Goal: Check status: Check status

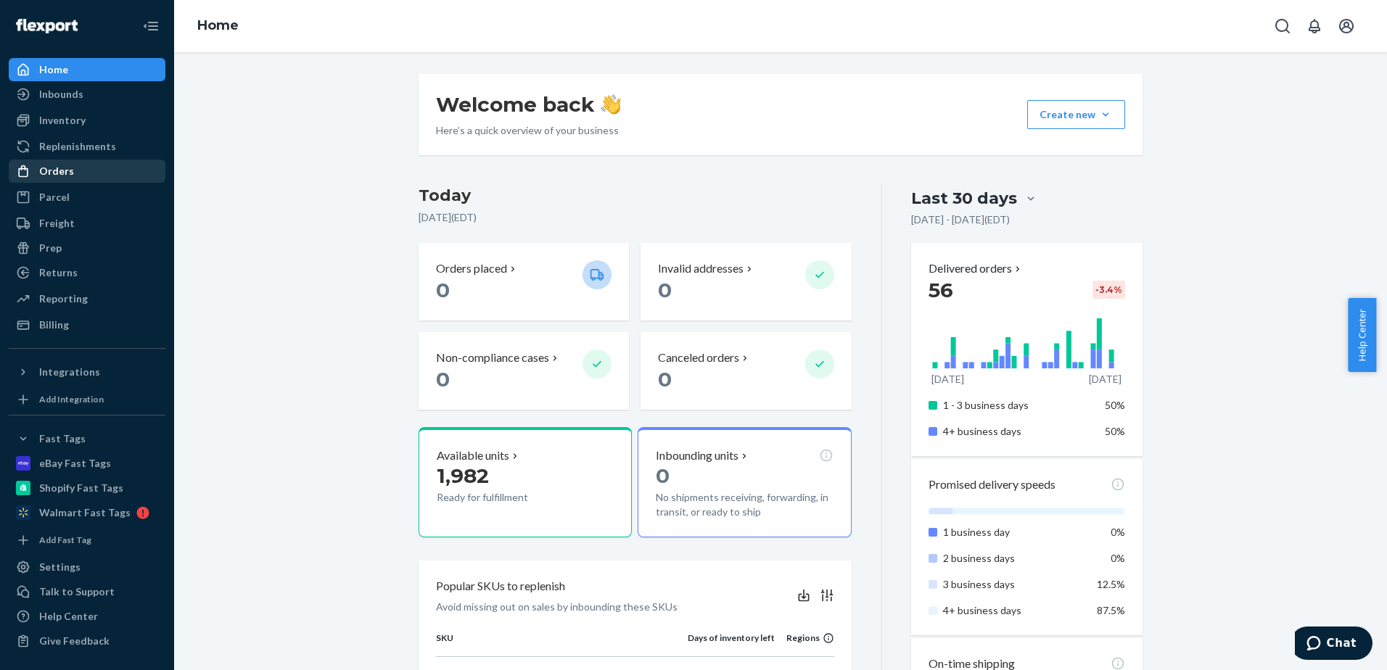
click at [76, 176] on div "Orders" at bounding box center [87, 171] width 154 height 20
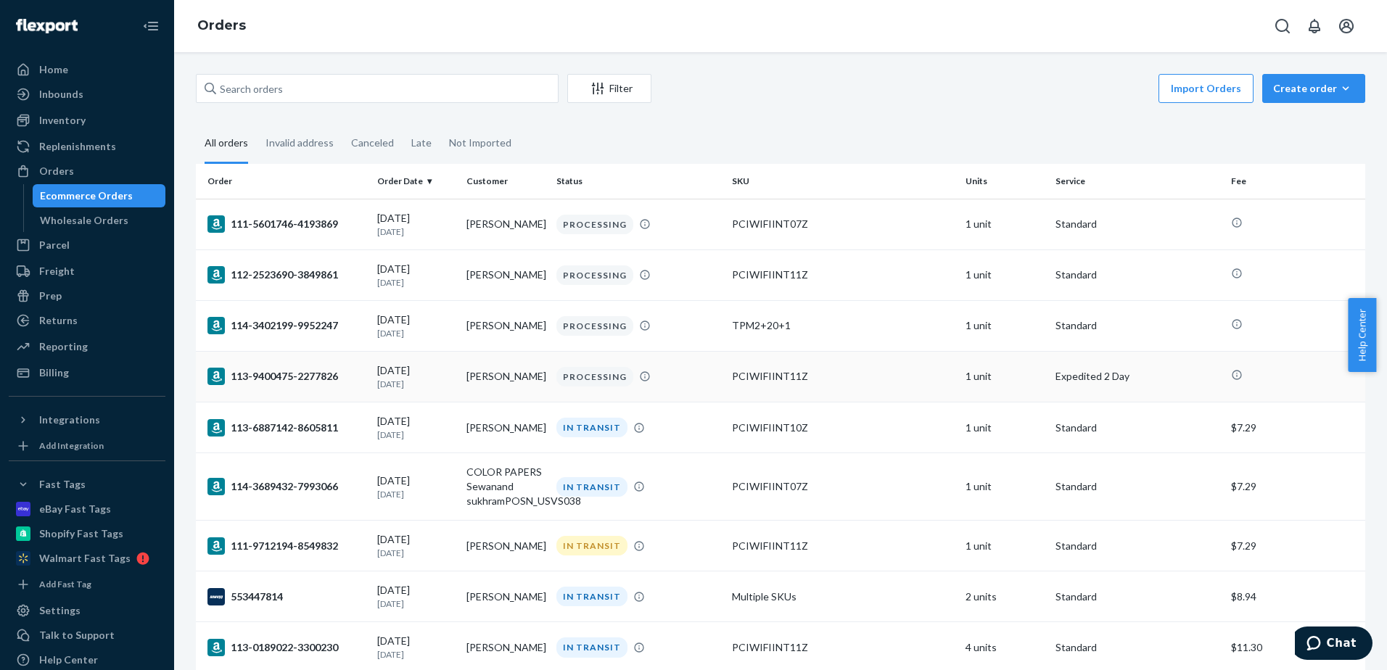
click at [781, 384] on div "PCIWIFIINT11Z" at bounding box center [843, 376] width 222 height 15
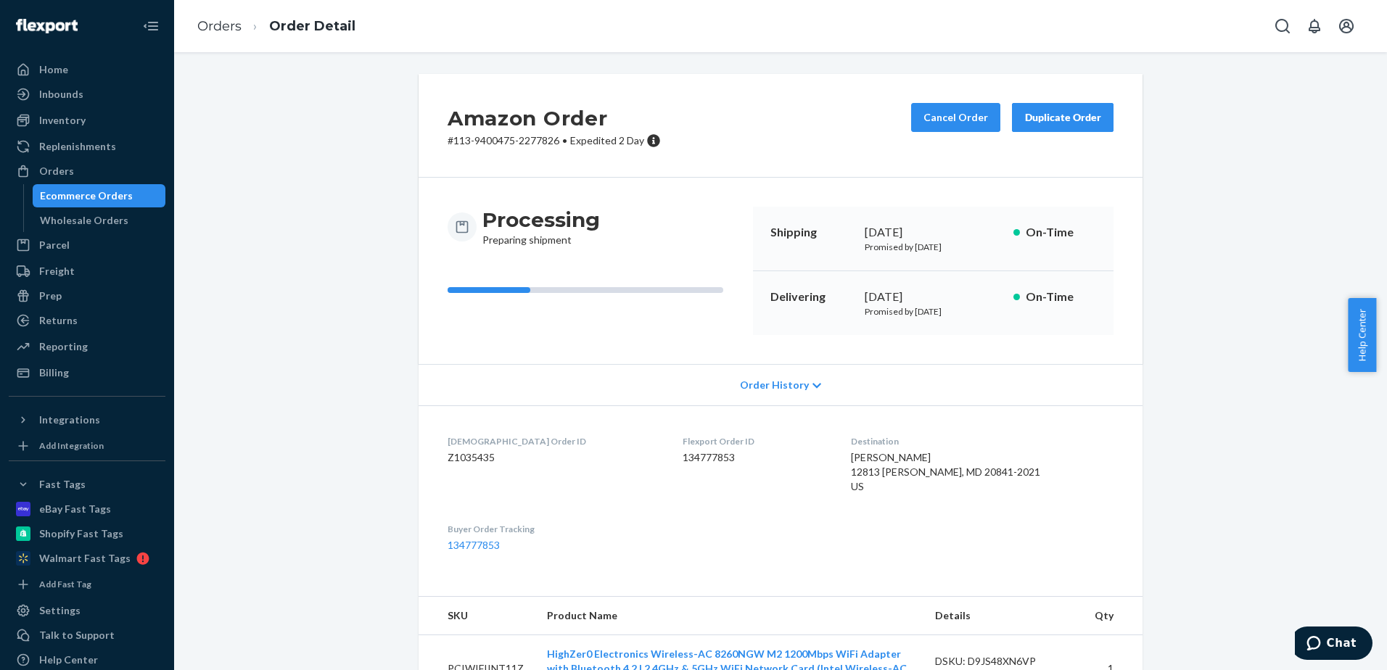
click at [764, 59] on div "Amazon Order # 113-9400475-2277826 • Expedited 2 Day Cancel Order Duplicate Ord…" at bounding box center [780, 361] width 1213 height 618
click at [419, 273] on div "Processing Preparing shipment Shipping [DATE] Promised by [DATE] On-Time Delive…" at bounding box center [781, 271] width 724 height 186
click at [236, 31] on link "Orders" at bounding box center [219, 26] width 44 height 16
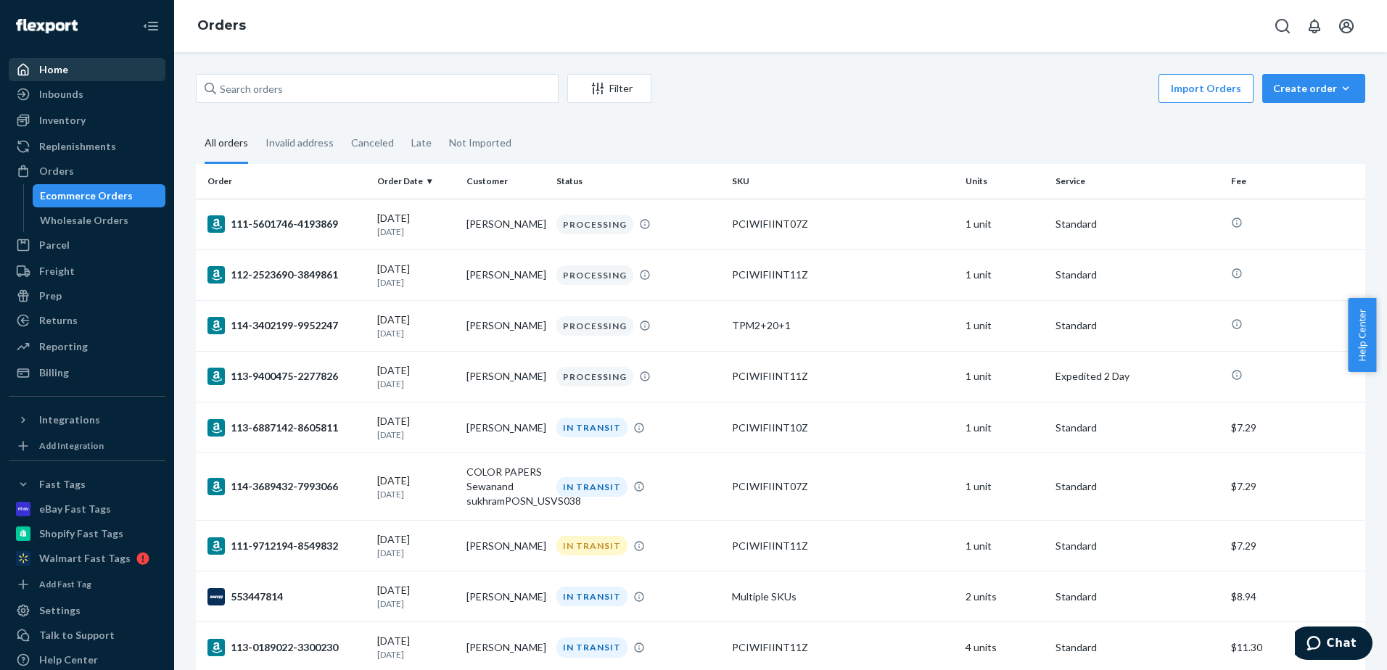
click at [76, 67] on div "Home" at bounding box center [87, 69] width 154 height 20
